Goal: Check status: Check status

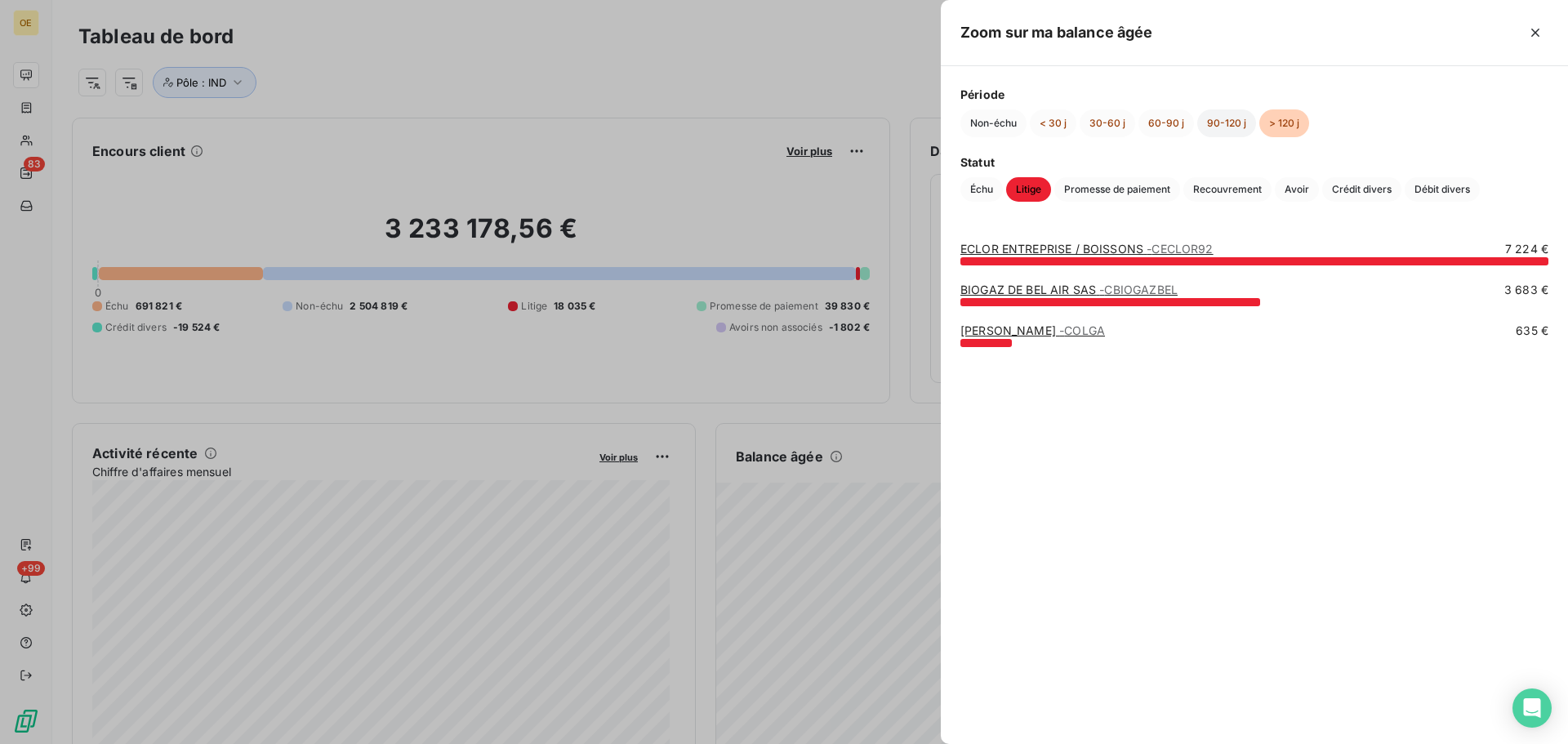
click at [1220, 126] on button "90-120 j" at bounding box center [1226, 123] width 59 height 27
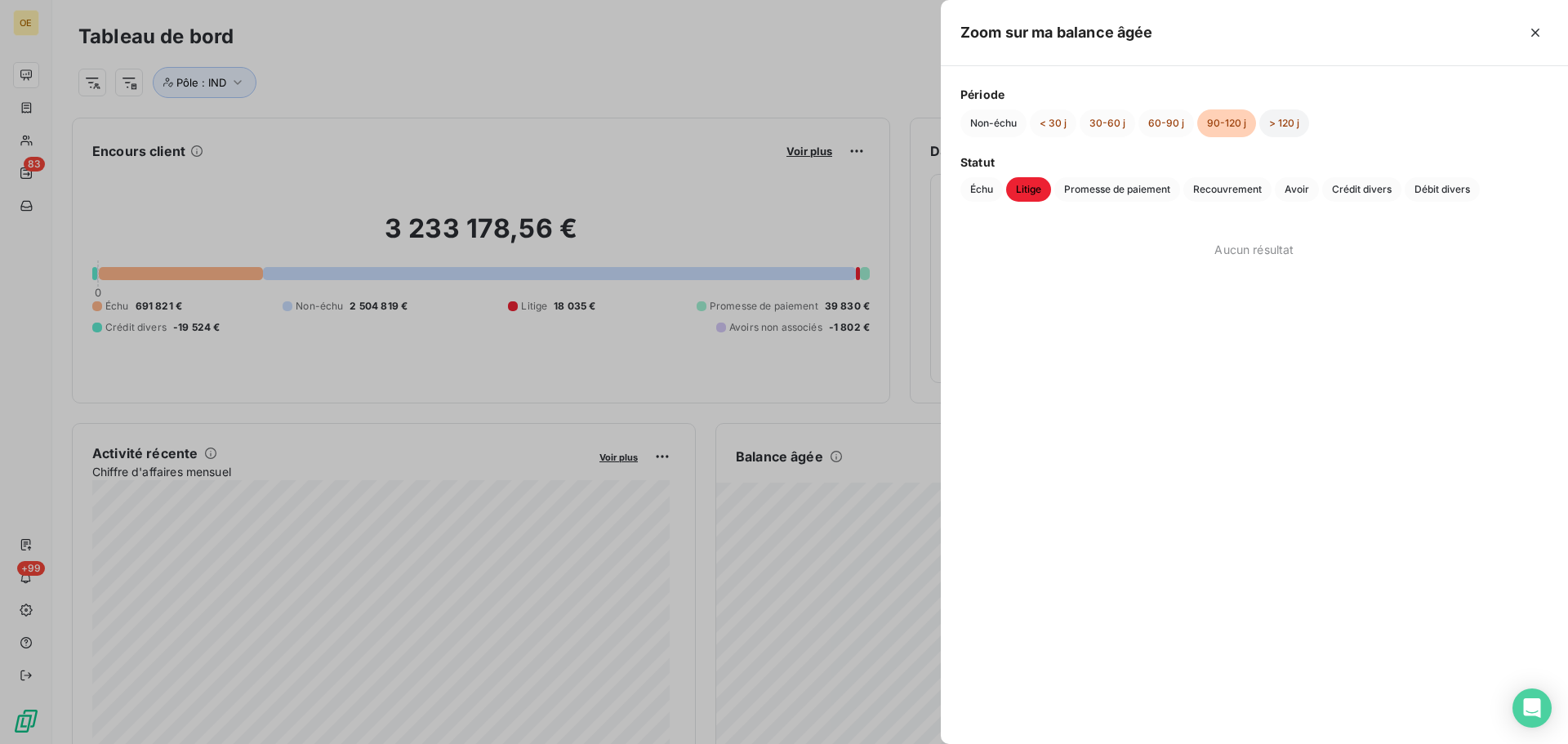
click at [1284, 126] on button "> 120 j" at bounding box center [1284, 123] width 49 height 27
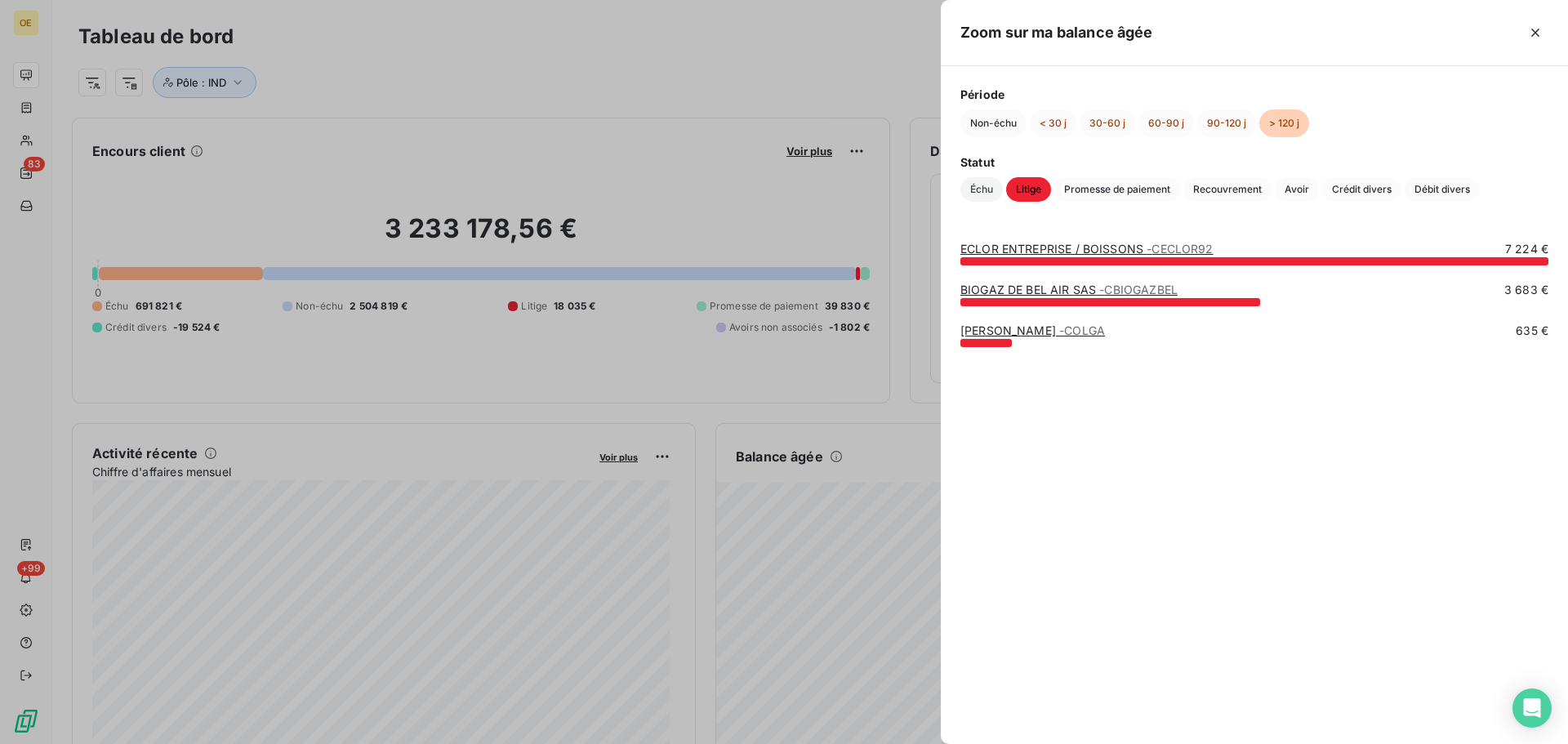
click at [975, 189] on span "Échu" at bounding box center [981, 189] width 42 height 25
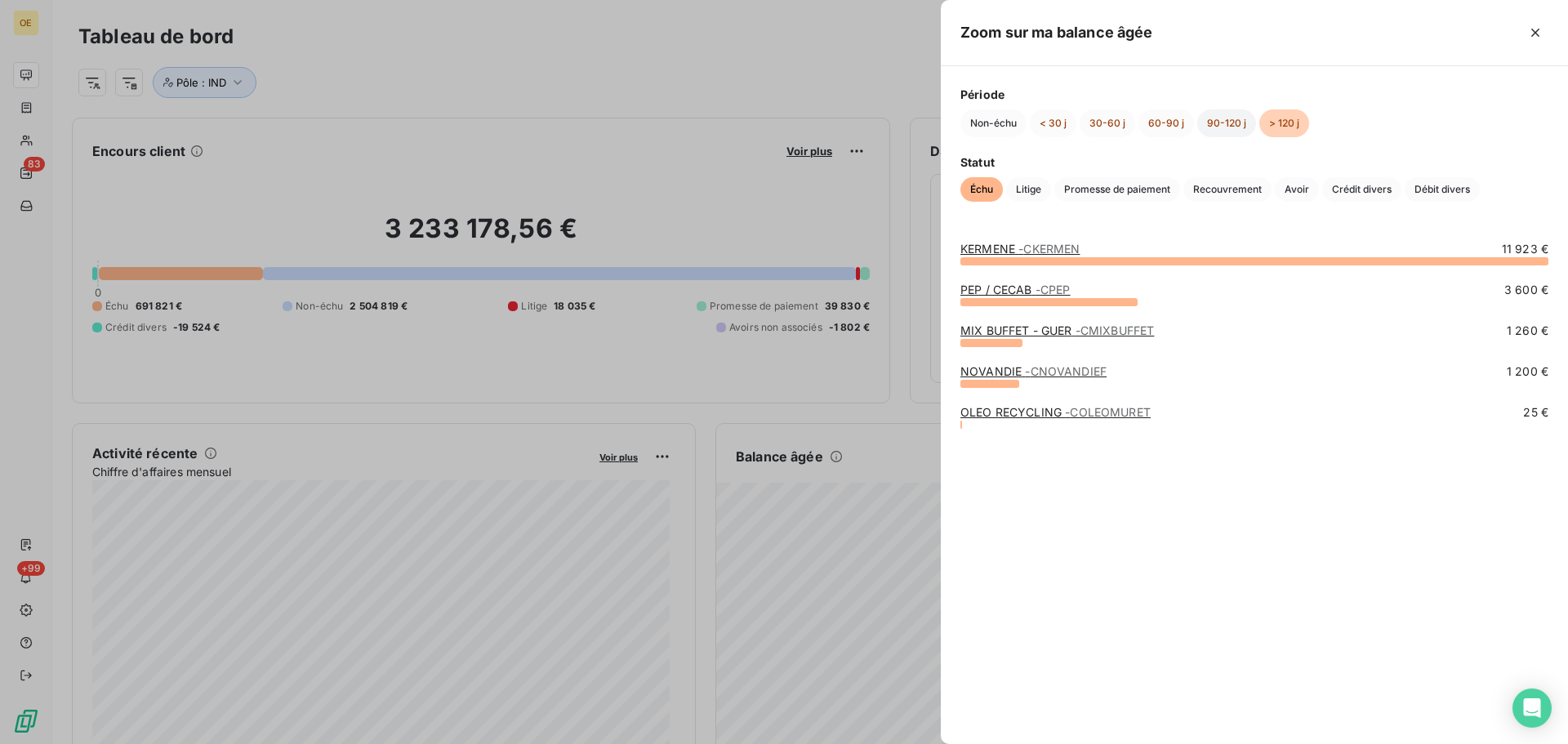
click at [1214, 121] on button "90-120 j" at bounding box center [1226, 123] width 59 height 27
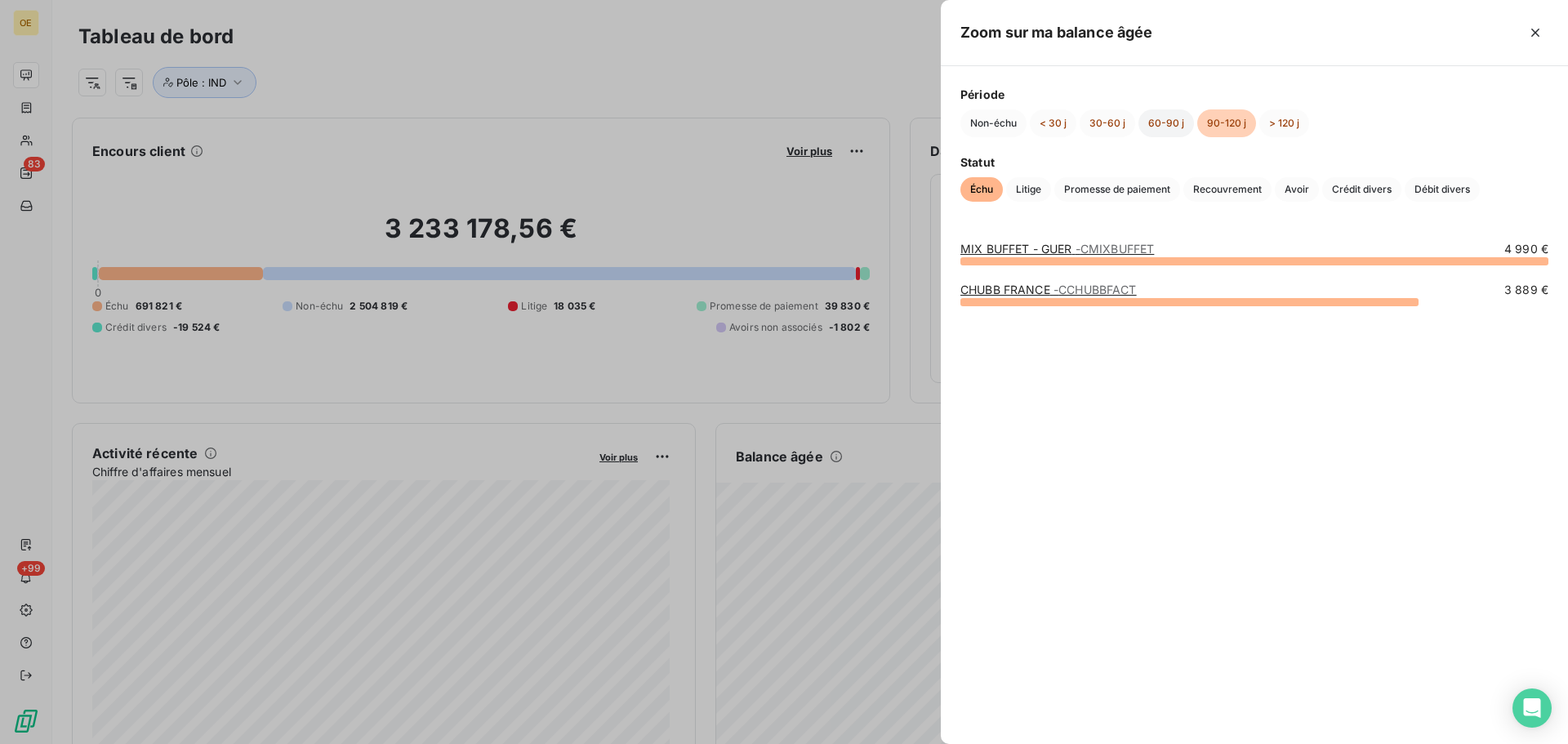
click at [1157, 126] on button "60-90 j" at bounding box center [1166, 123] width 56 height 27
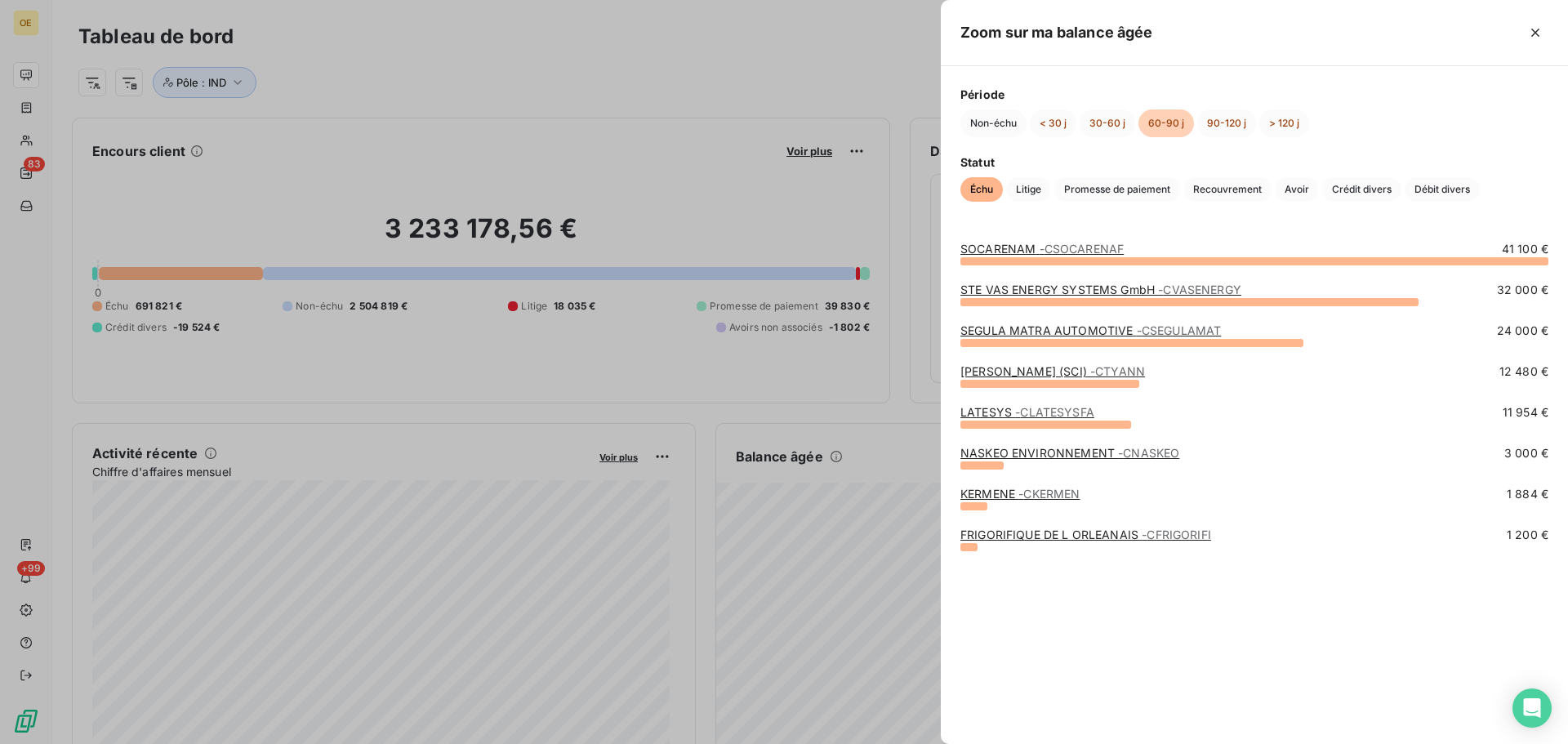
click at [1065, 332] on link "SEGULA MATRA AUTOMOTIVE - CSEGULAMAT" at bounding box center [1090, 330] width 261 height 14
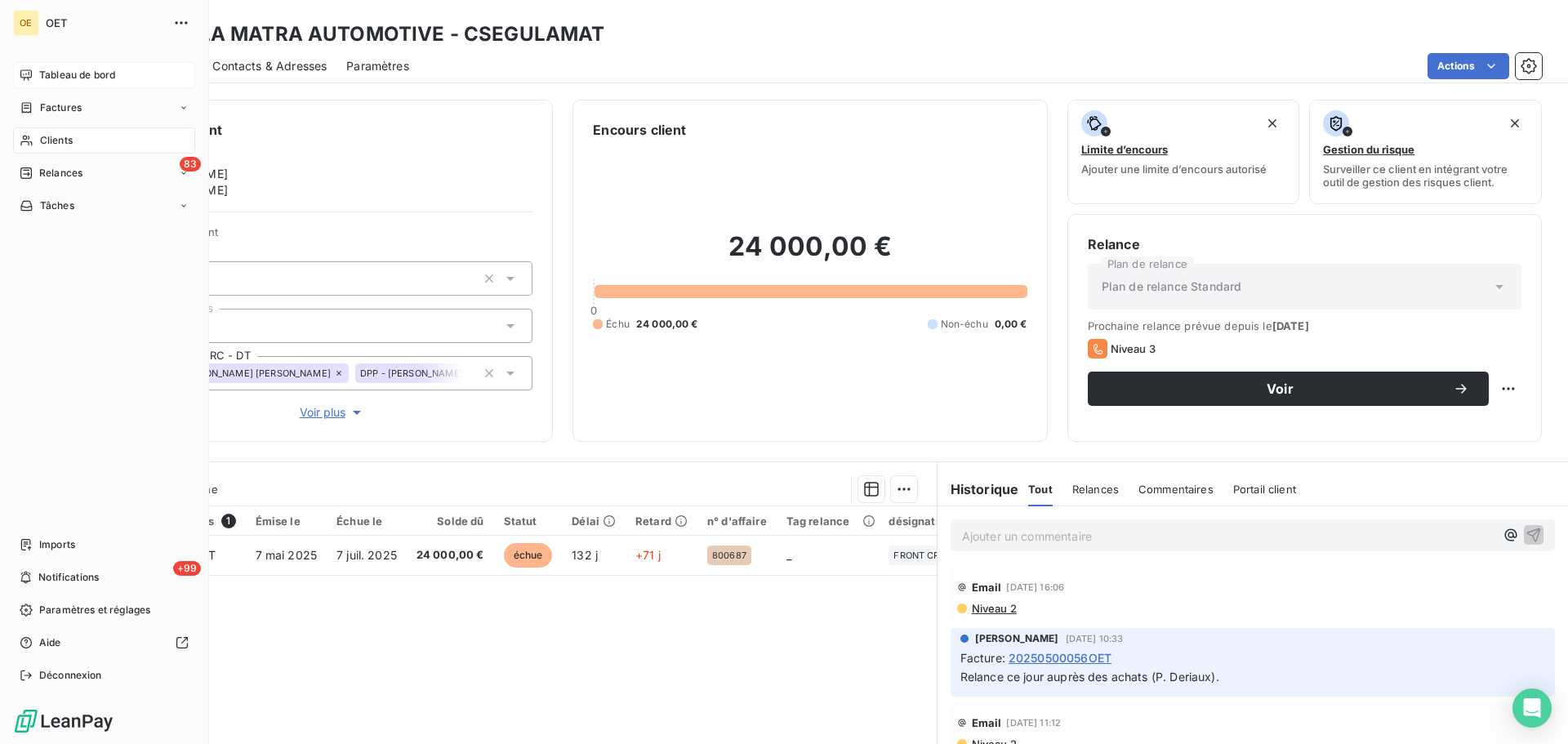
click at [67, 73] on span "Tableau de bord" at bounding box center [77, 75] width 76 height 15
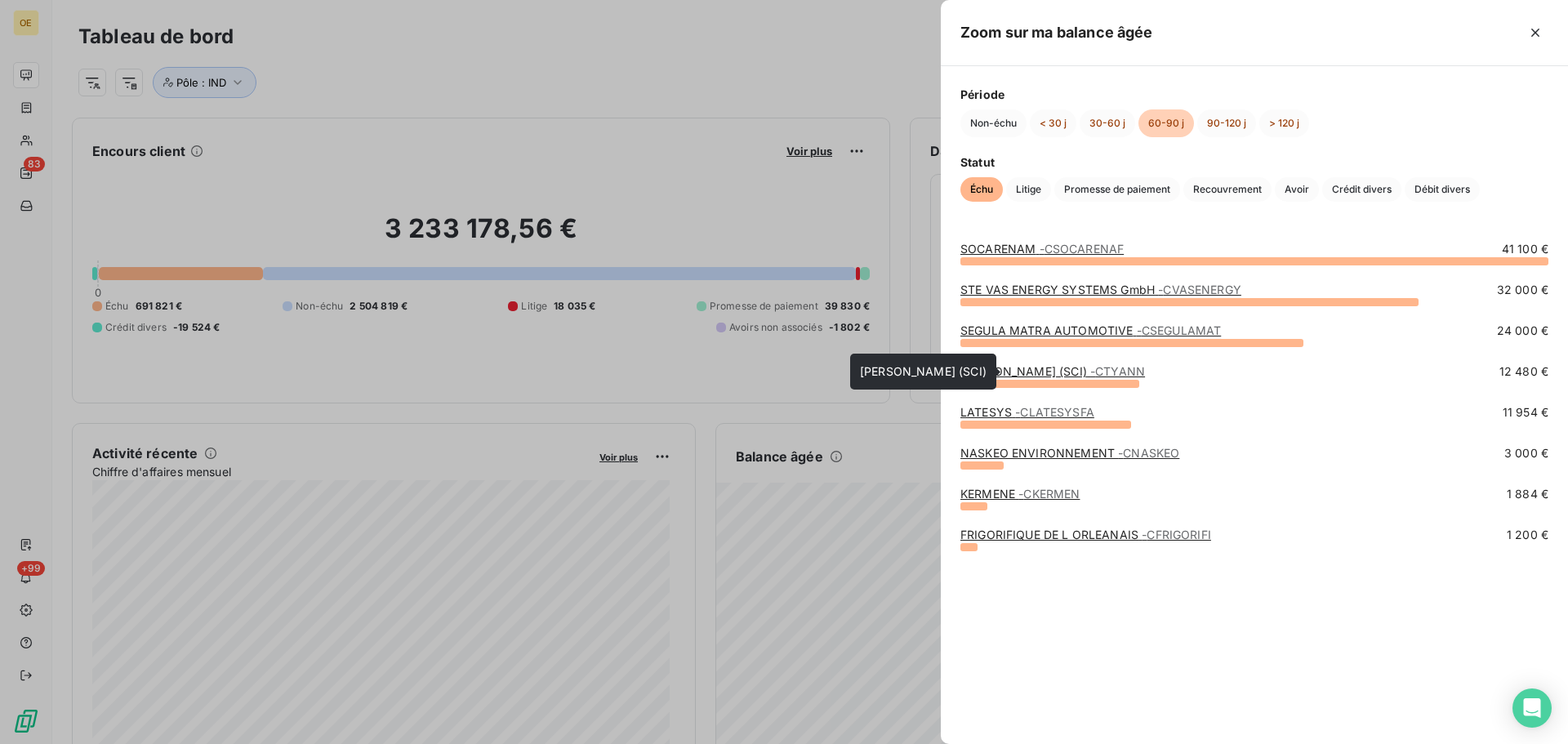
click at [1032, 372] on link "[PERSON_NAME] (SCI) - CTYANN" at bounding box center [1052, 370] width 185 height 14
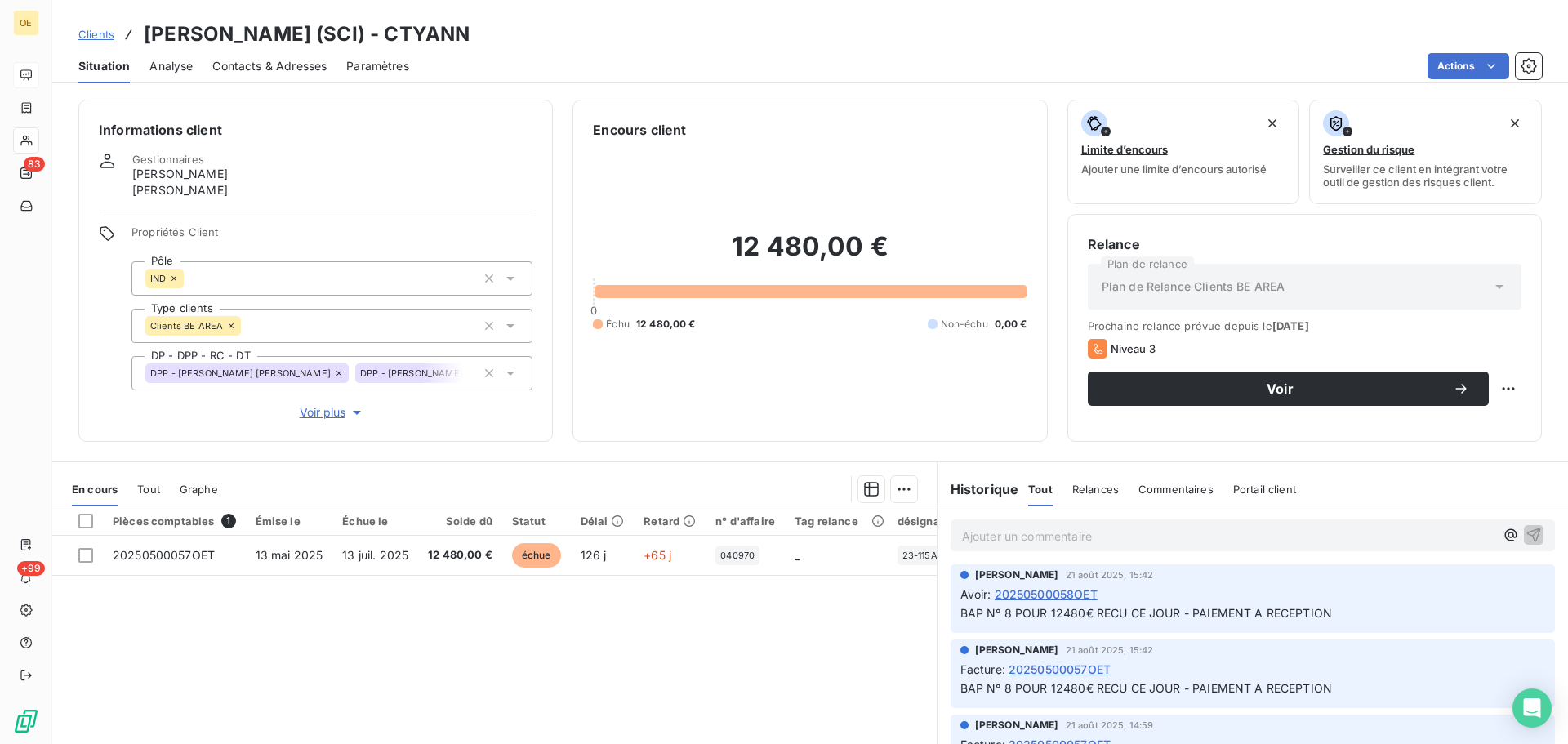
scroll to position [81, 0]
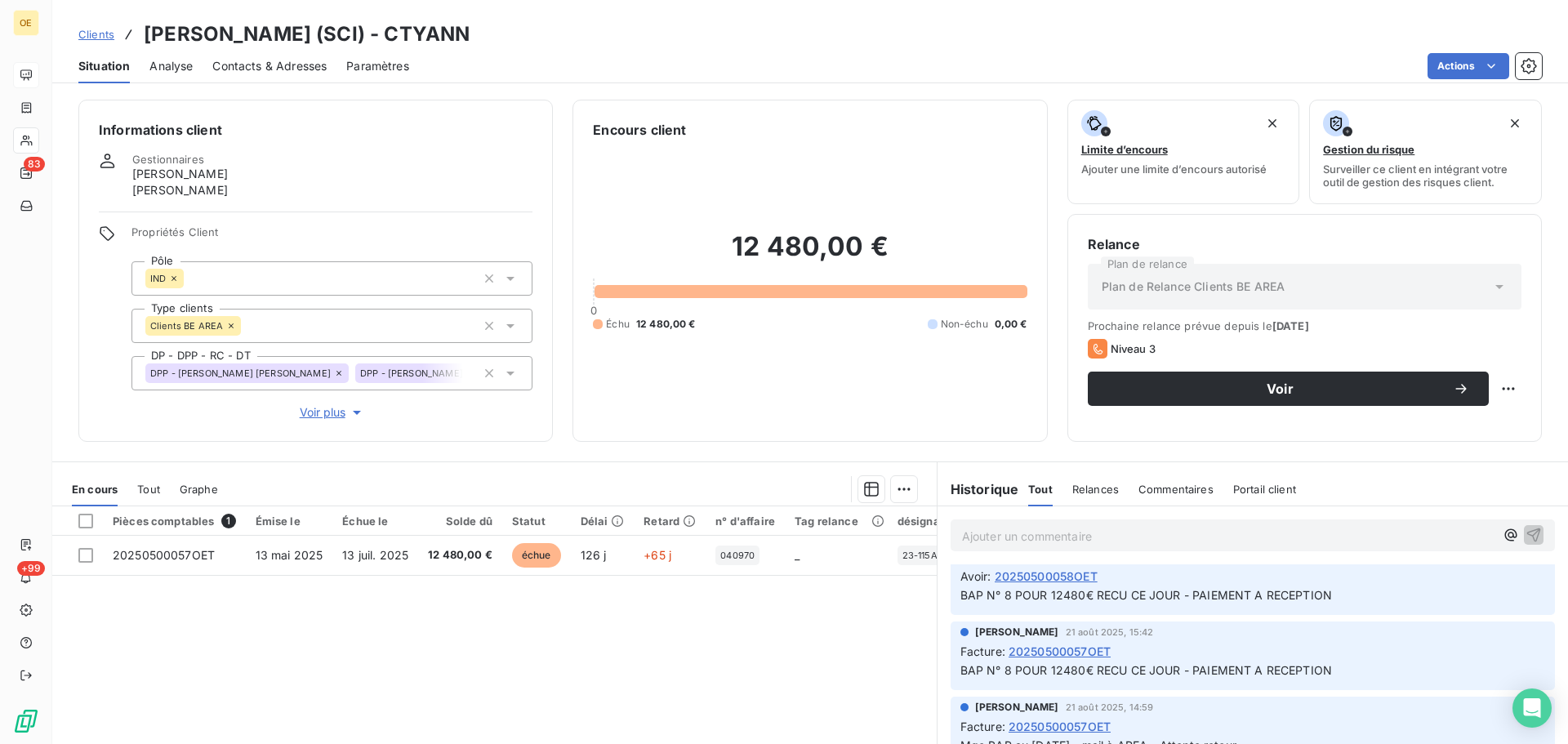
click at [1054, 576] on span "20250500058OET" at bounding box center [1046, 576] width 103 height 17
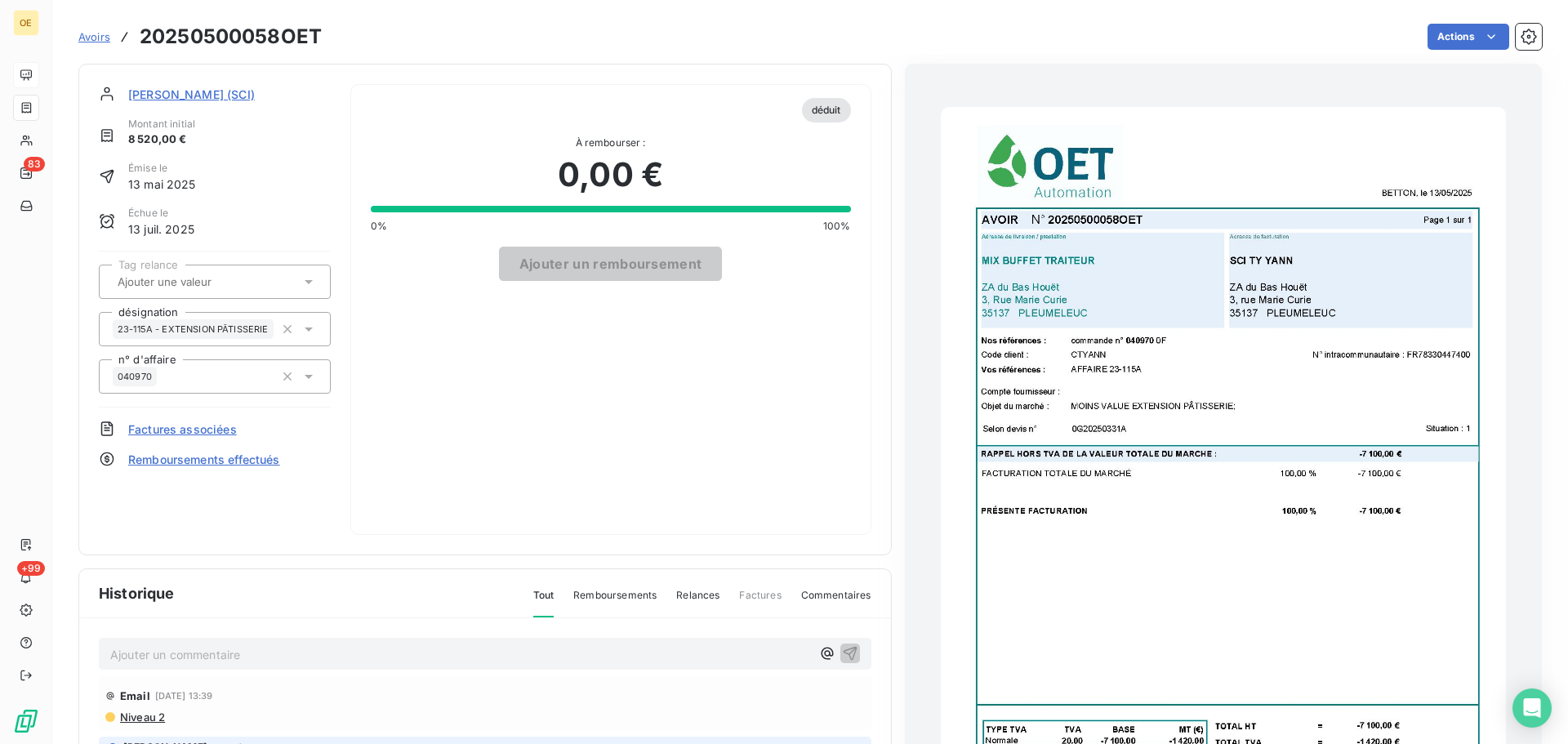
click at [97, 38] on span "Avoirs" at bounding box center [94, 37] width 32 height 13
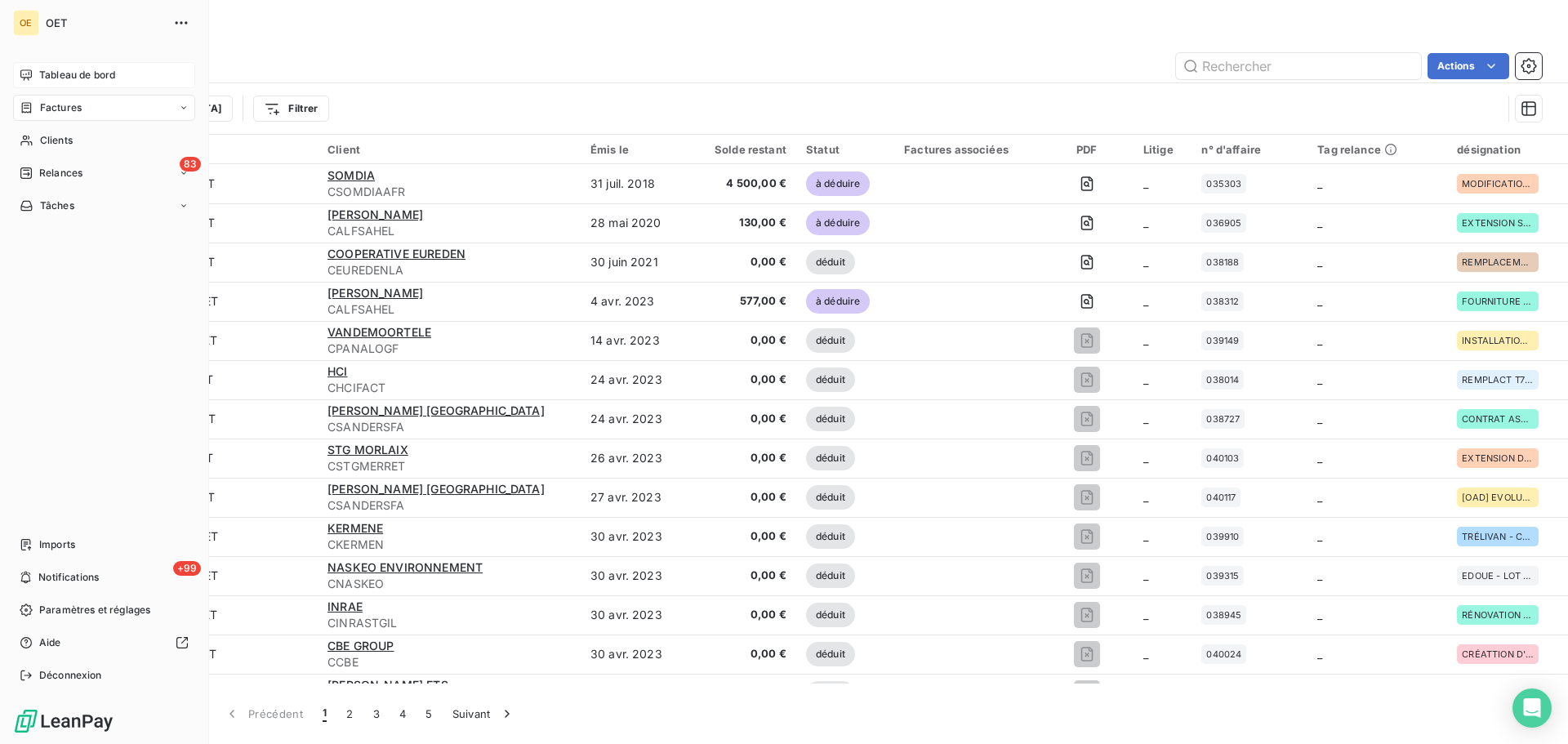
click at [85, 81] on span "Tableau de bord" at bounding box center [77, 75] width 76 height 15
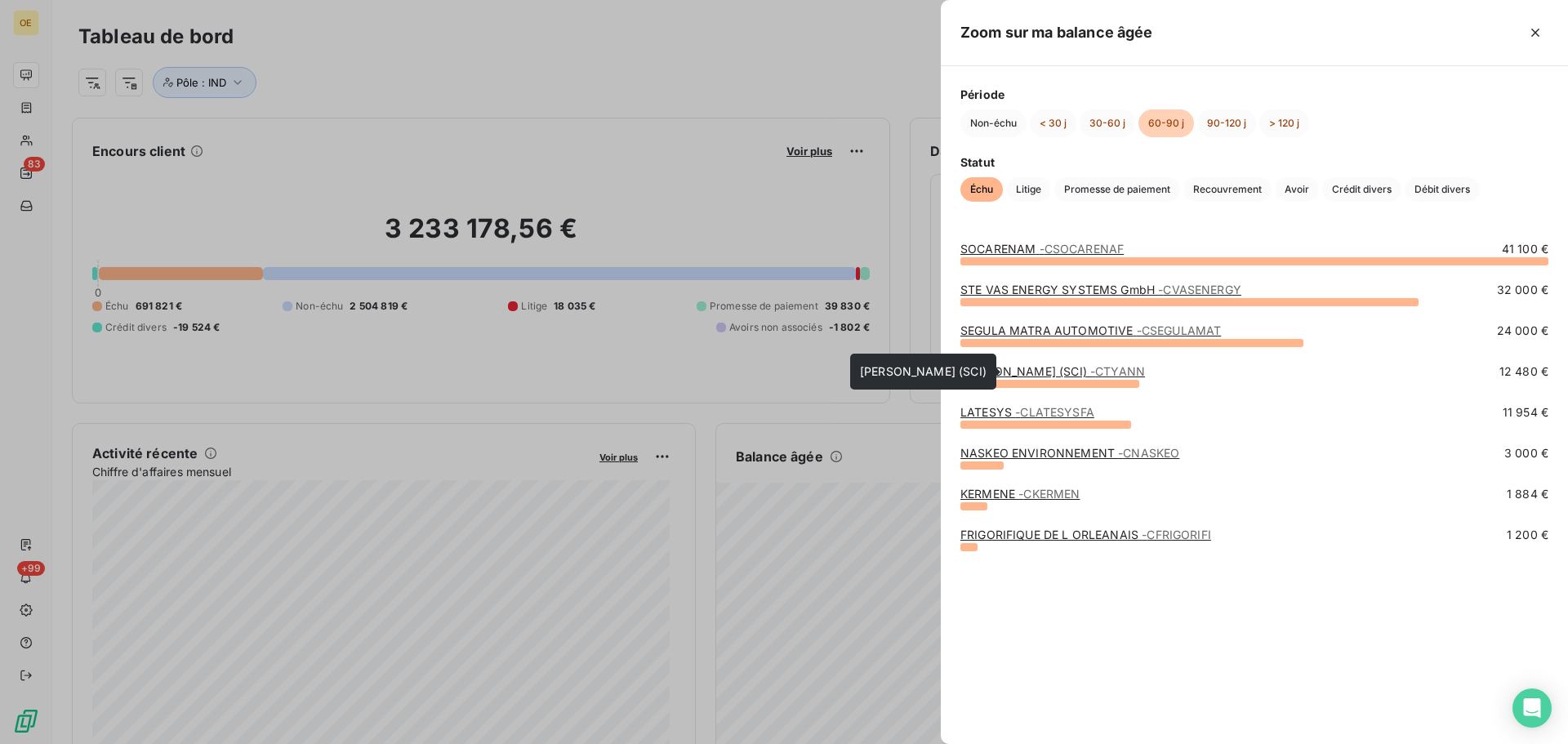
click at [1090, 377] on span "- CTYANN" at bounding box center [1117, 370] width 55 height 14
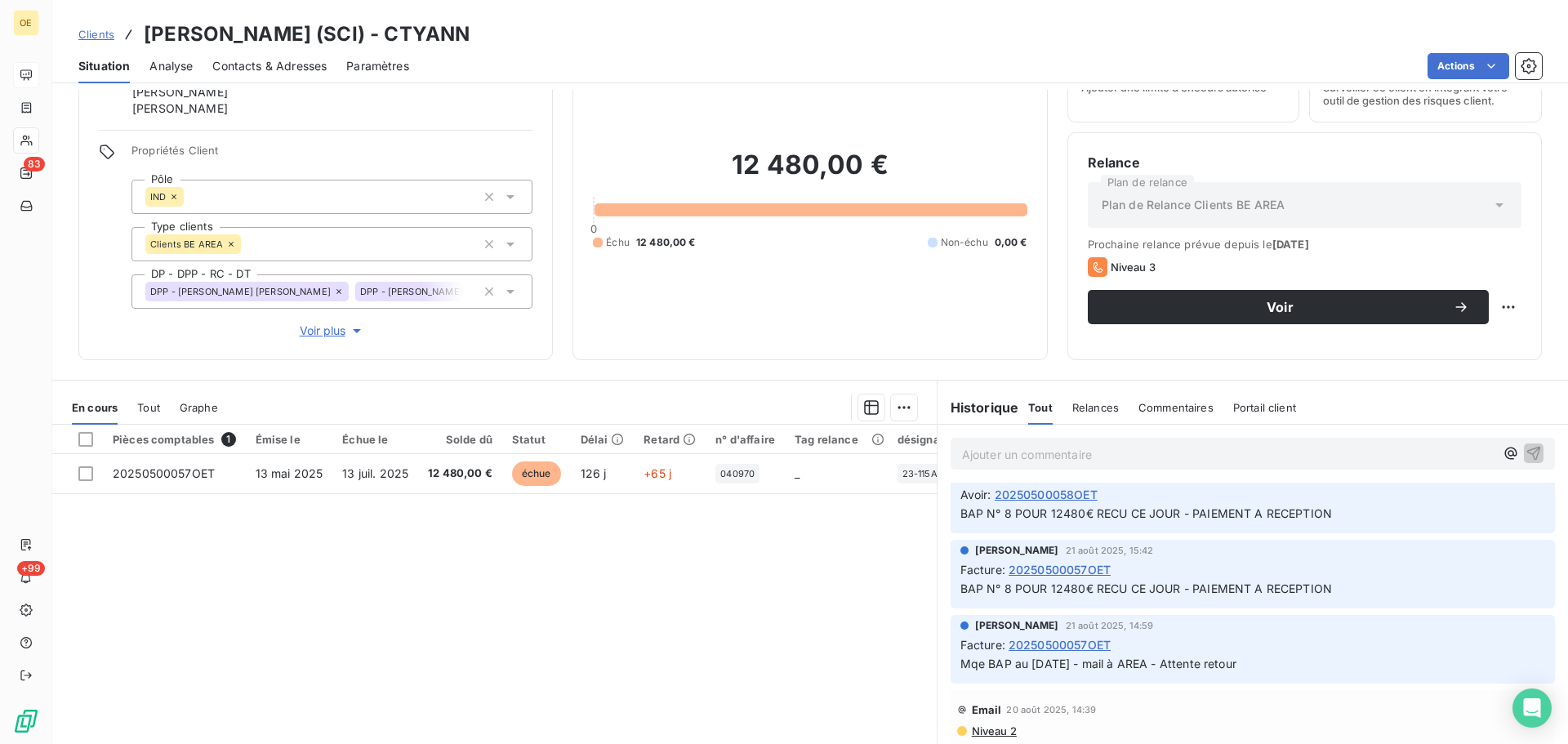
scroll to position [126, 0]
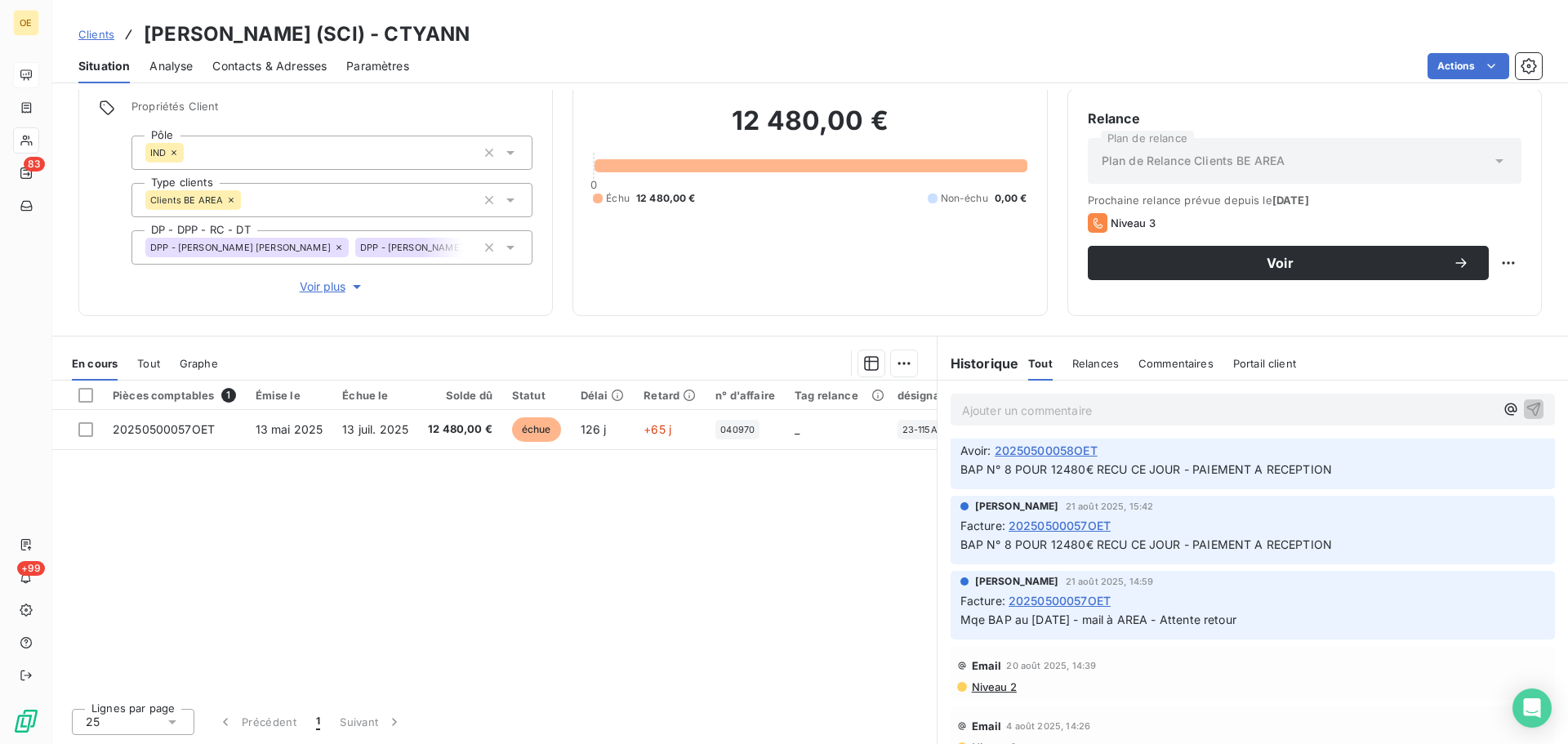
click at [1491, 164] on icon at bounding box center [1499, 161] width 16 height 16
